Goal: Information Seeking & Learning: Learn about a topic

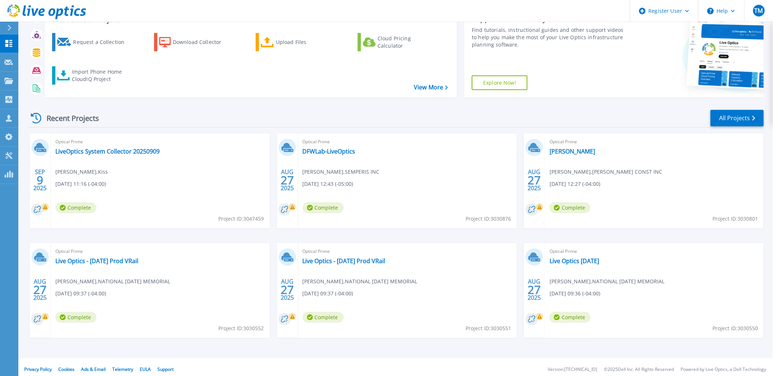
scroll to position [61, 0]
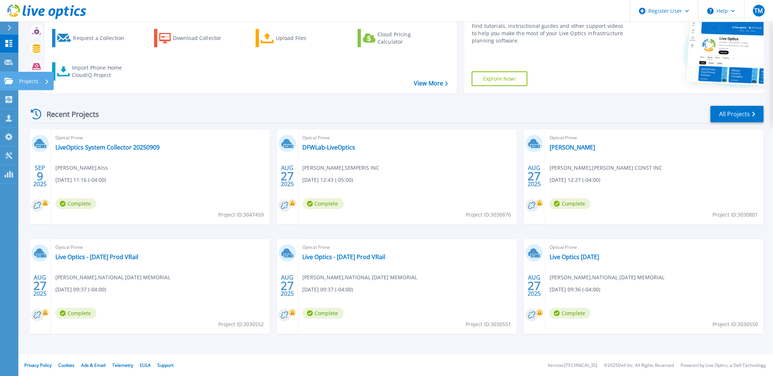
click at [4, 81] on link "Projects Projects" at bounding box center [9, 81] width 18 height 19
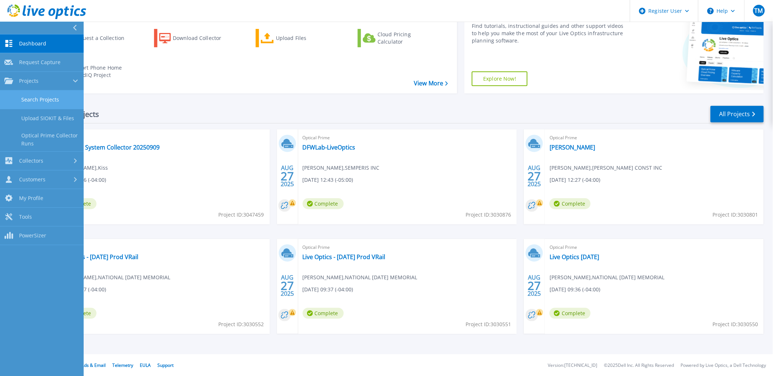
click at [10, 99] on link "Search Projects" at bounding box center [42, 100] width 84 height 19
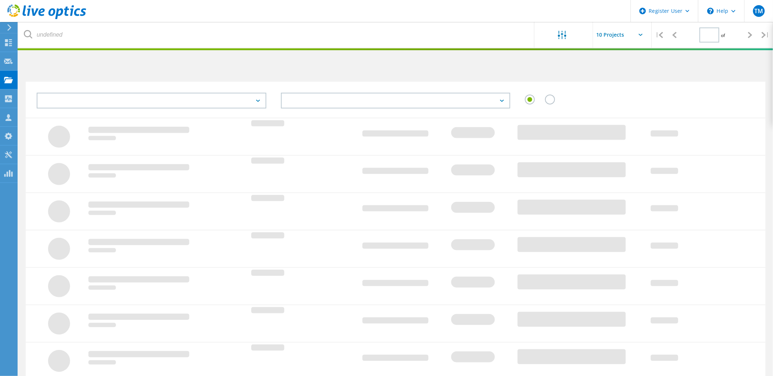
type input "1"
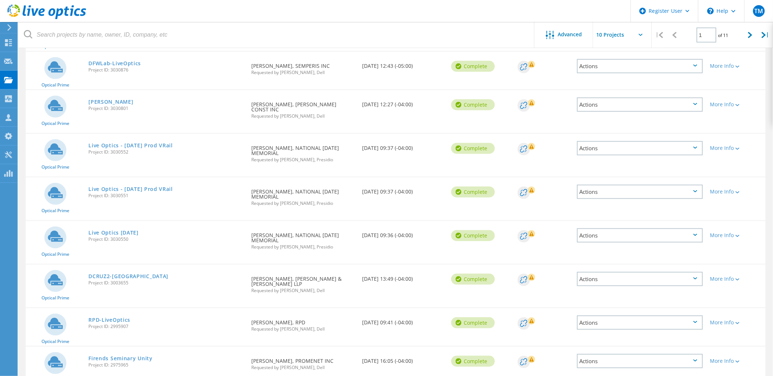
scroll to position [163, 0]
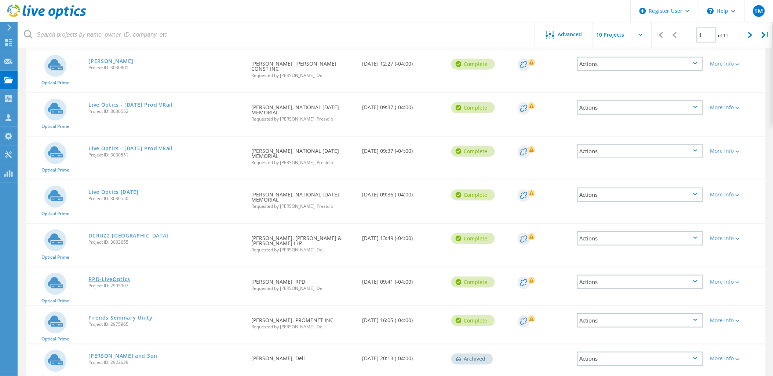
click at [116, 277] on link "RPD-LiveOptics" at bounding box center [109, 279] width 42 height 5
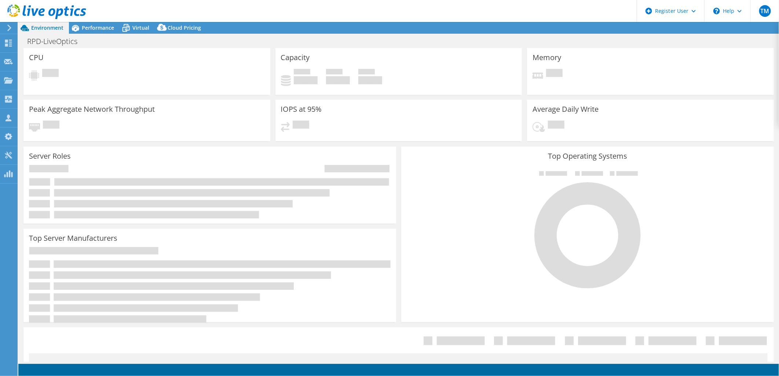
select select "USD"
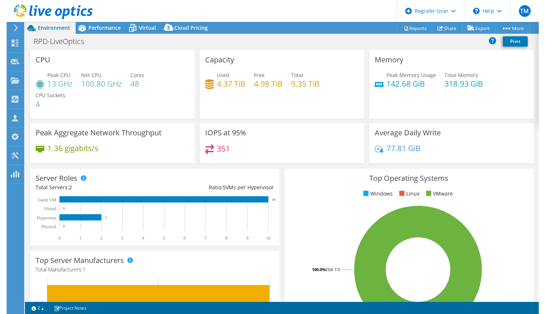
scroll to position [201, 0]
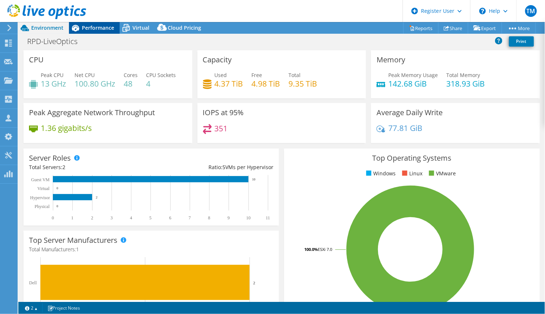
click at [105, 26] on span "Performance" at bounding box center [98, 27] width 32 height 7
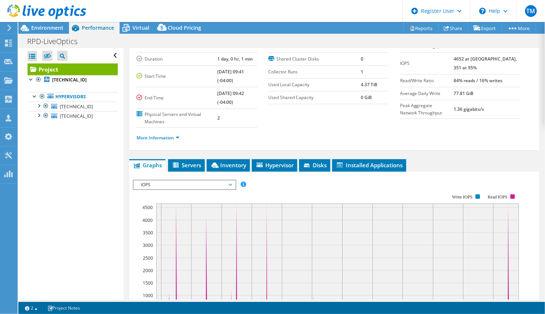
scroll to position [0, 0]
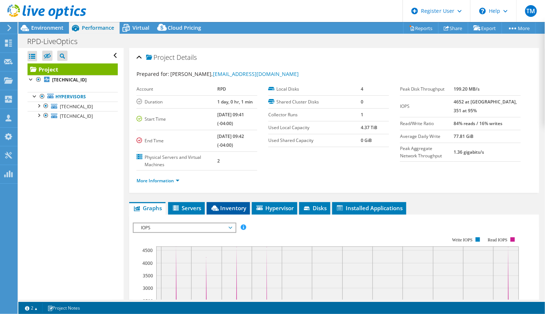
click at [215, 209] on icon at bounding box center [214, 208] width 7 height 6
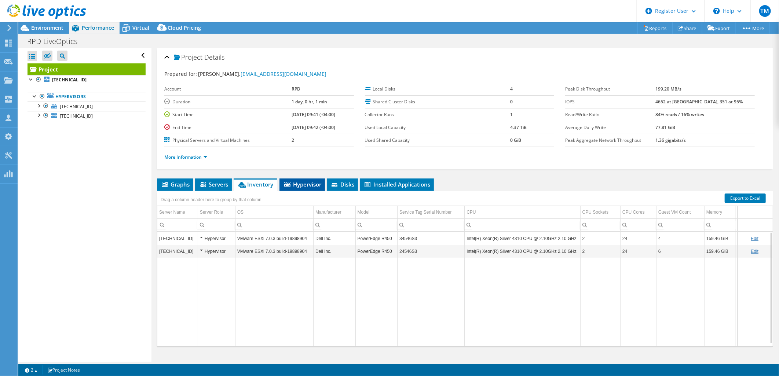
click at [292, 186] on span "Hypervisor" at bounding box center [302, 184] width 38 height 7
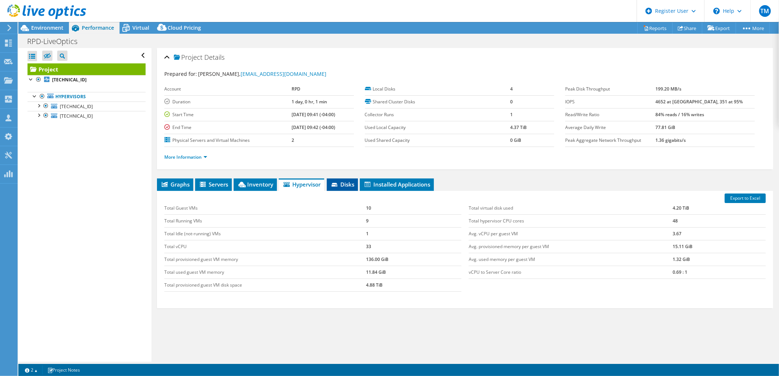
click at [347, 182] on span "Disks" at bounding box center [343, 184] width 24 height 7
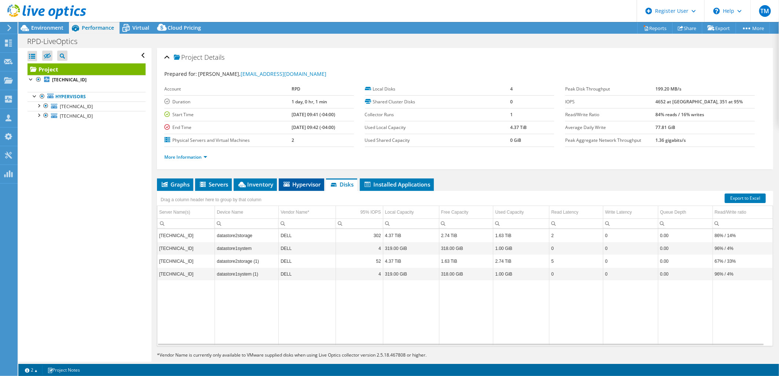
click at [302, 180] on li "Hypervisor" at bounding box center [301, 185] width 45 height 12
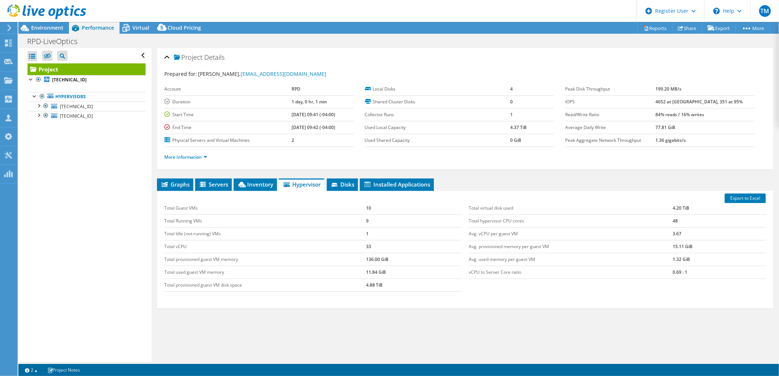
click at [302, 180] on li "Hypervisor" at bounding box center [301, 185] width 45 height 12
click at [207, 184] on icon at bounding box center [203, 185] width 7 height 6
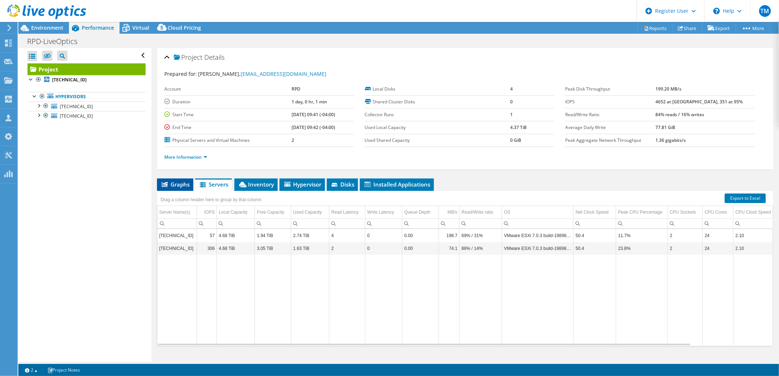
click at [179, 187] on span "Graphs" at bounding box center [175, 184] width 29 height 7
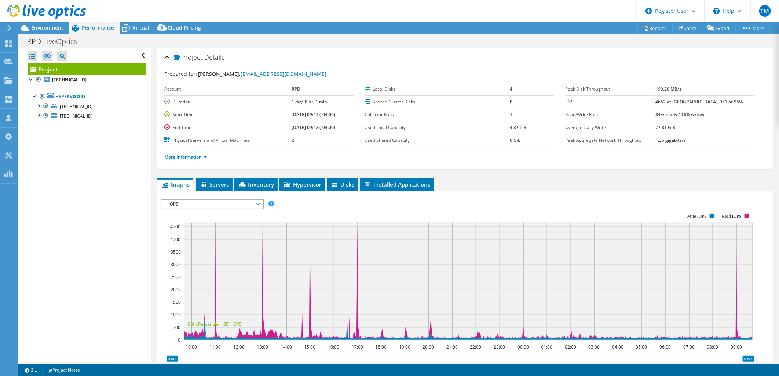
click at [221, 202] on span "IOPS" at bounding box center [212, 204] width 94 height 9
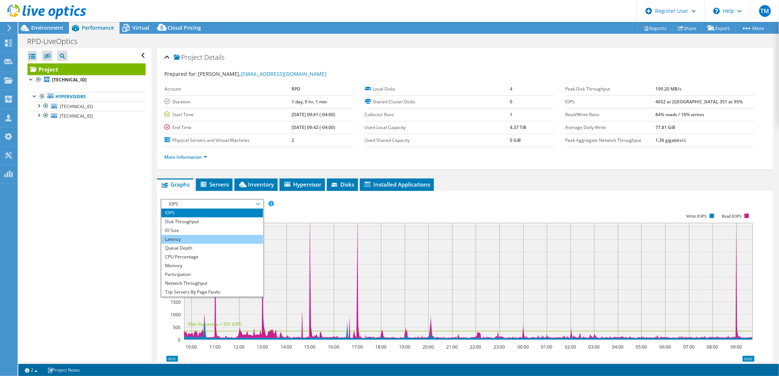
click at [214, 235] on li "Latency" at bounding box center [212, 239] width 102 height 9
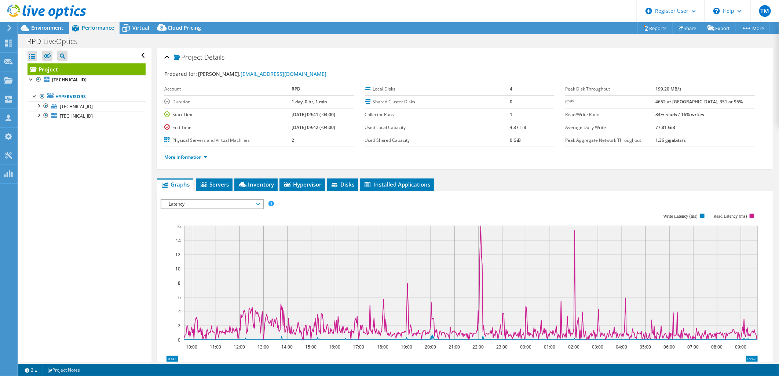
click at [423, 202] on div "IOPS Disk Throughput IO Size Latency Queue Depth CPU Percentage Memory Page Fau…" at bounding box center [465, 204] width 609 height 10
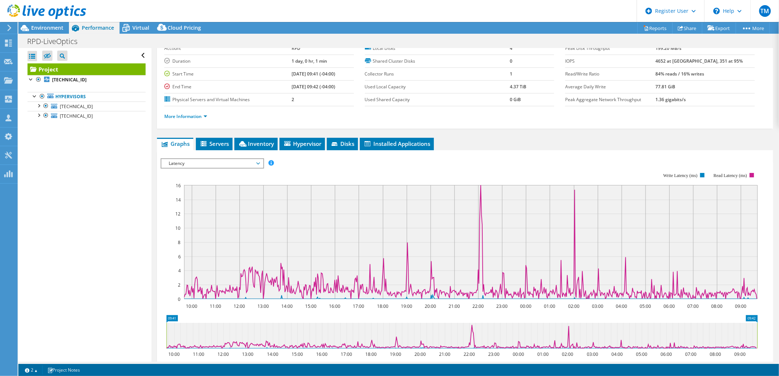
scroll to position [81, 0]
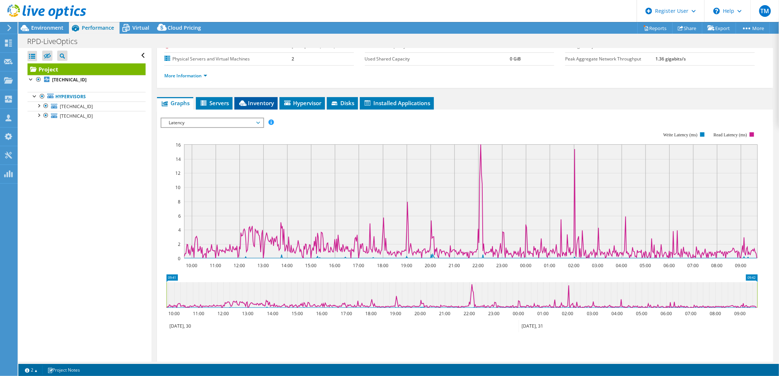
click at [240, 97] on li "Inventory" at bounding box center [255, 103] width 43 height 12
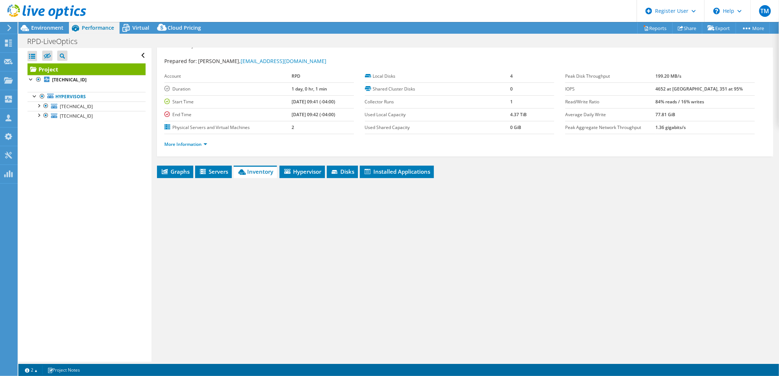
scroll to position [12, 0]
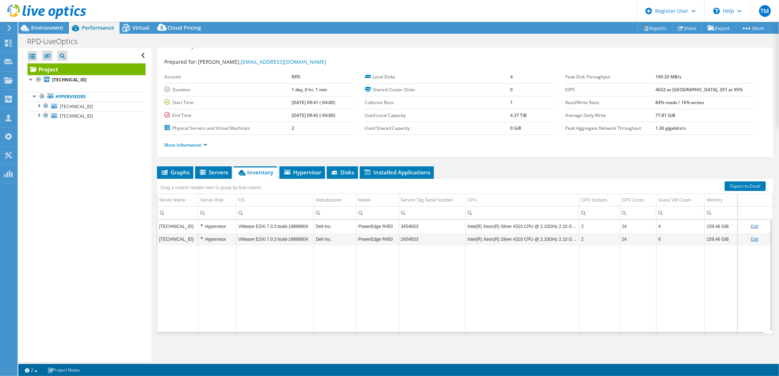
click at [211, 314] on td "Data grid" at bounding box center [217, 290] width 38 height 88
